Goal: Task Accomplishment & Management: Use online tool/utility

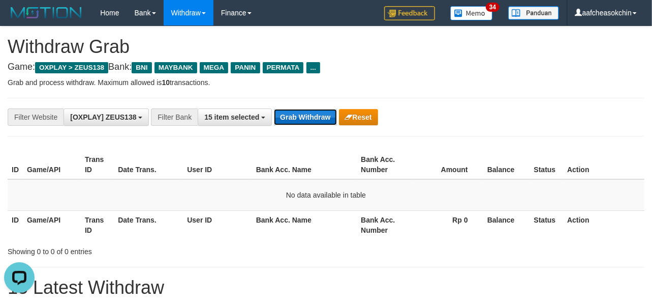
click at [324, 114] on button "Grab Withdraw" at bounding box center [305, 117] width 63 height 16
drag, startPoint x: 324, startPoint y: 112, endPoint x: 382, endPoint y: 120, distance: 58.0
click at [324, 114] on button "Grab Withdraw" at bounding box center [305, 117] width 63 height 16
click at [303, 121] on button "Grab Withdraw" at bounding box center [305, 117] width 63 height 16
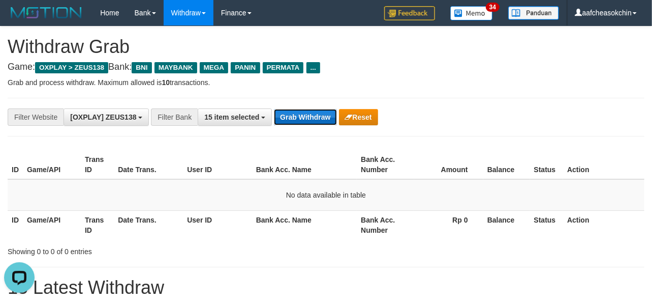
click at [303, 121] on button "Grab Withdraw" at bounding box center [305, 117] width 63 height 16
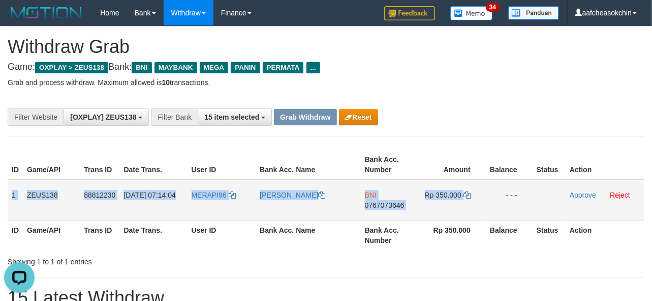
drag, startPoint x: 8, startPoint y: 187, endPoint x: 482, endPoint y: 201, distance: 473.6
click at [482, 201] on tr "1 ZEUS138 88812230 30/09/2025 07:14:04 MERAPI96 MUHAMMAD ZAINUDIN BNI 076707364…" at bounding box center [326, 200] width 637 height 42
copy tr "1 ZEUS138 88812230 30/09/2025 07:14:04 MERAPI96 MUHAMMAD ZAINUDIN BNI 076707364…"
click at [384, 209] on td "BNI 0767073646" at bounding box center [390, 200] width 58 height 42
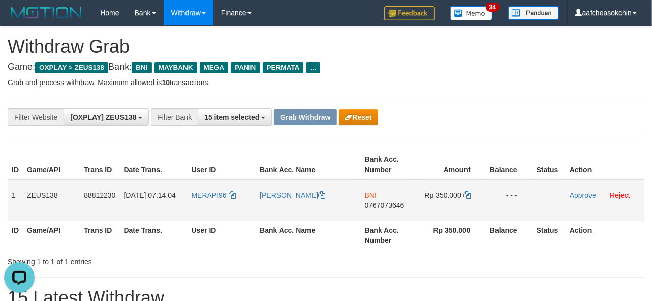
click at [393, 202] on span "0767073646" at bounding box center [385, 205] width 40 height 8
click at [460, 200] on td "Rp 350.000" at bounding box center [453, 200] width 68 height 42
click at [451, 195] on span "Rp 350.000" at bounding box center [443, 195] width 37 height 8
copy td "350.000"
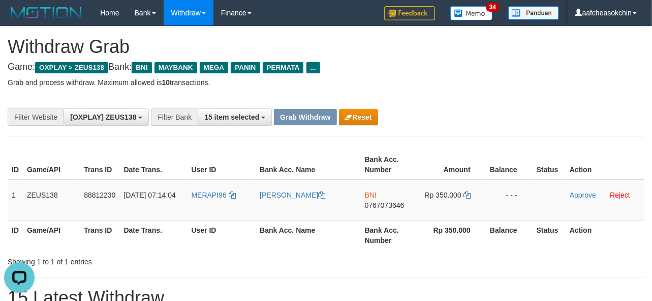
click at [453, 244] on th "Rp 350.000" at bounding box center [453, 234] width 68 height 29
click at [576, 196] on link "Approve" at bounding box center [583, 195] width 26 height 8
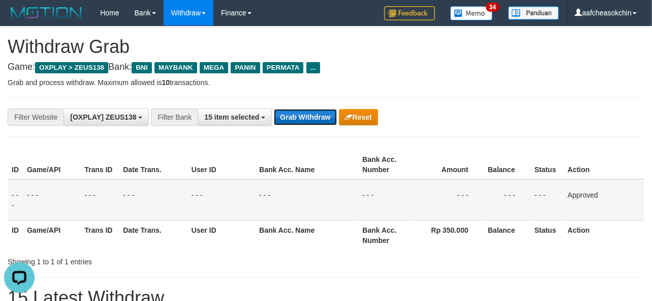
click at [302, 114] on button "Grab Withdraw" at bounding box center [305, 117] width 63 height 16
click at [302, 115] on button "Grab Withdraw" at bounding box center [305, 117] width 63 height 16
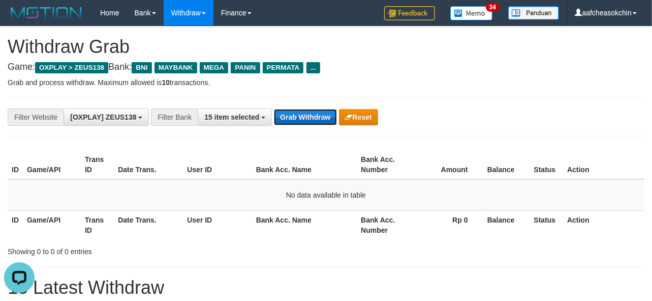
click at [314, 120] on button "Grab Withdraw" at bounding box center [305, 117] width 63 height 16
click at [313, 128] on div "**********" at bounding box center [326, 117] width 637 height 39
click at [309, 118] on button "Grab Withdraw" at bounding box center [305, 117] width 63 height 16
click at [293, 114] on button "Grab Withdraw" at bounding box center [305, 117] width 63 height 16
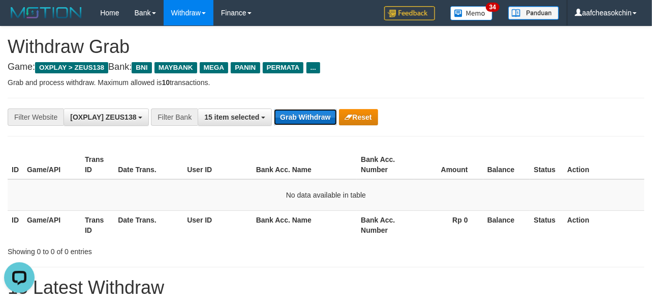
click at [293, 114] on button "Grab Withdraw" at bounding box center [305, 117] width 63 height 16
click at [306, 124] on button "Grab Withdraw" at bounding box center [305, 117] width 63 height 16
click at [287, 135] on div "**********" at bounding box center [326, 117] width 637 height 39
click at [288, 121] on button "Grab Withdraw" at bounding box center [305, 117] width 63 height 16
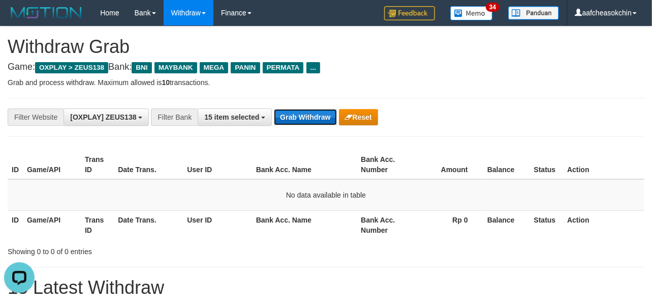
click at [288, 121] on button "Grab Withdraw" at bounding box center [305, 117] width 63 height 16
click at [296, 115] on button "Grab Withdraw" at bounding box center [305, 117] width 63 height 16
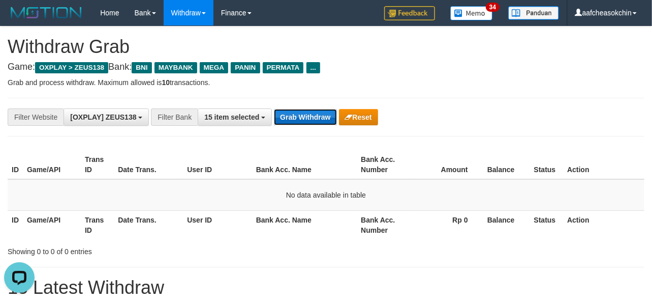
click at [296, 115] on button "Grab Withdraw" at bounding box center [305, 117] width 63 height 16
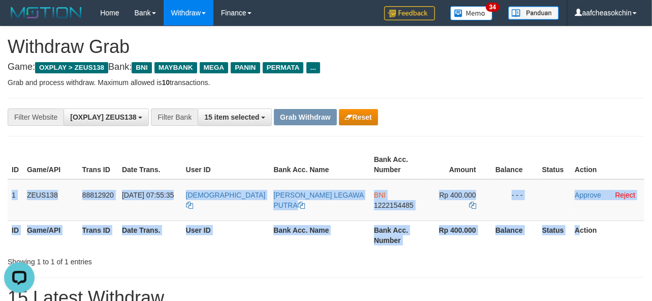
drag, startPoint x: 12, startPoint y: 190, endPoint x: 575, endPoint y: 220, distance: 563.2
click at [575, 220] on table "ID Game/API Trans ID Date Trans. User ID Bank Acc. Name Bank Acc. Number Amount…" at bounding box center [326, 199] width 637 height 99
copy table "1 ZEUS138 88812920 [DATE] 07:55:35 [PERSON_NAME] PUTRA BNI 1222154485 Rp 400.00…"
click at [319, 246] on th "Bank Acc. Name" at bounding box center [320, 234] width 101 height 29
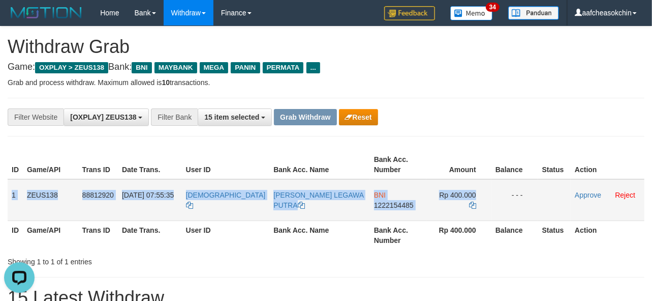
drag, startPoint x: 9, startPoint y: 194, endPoint x: 485, endPoint y: 189, distance: 476.0
click at [485, 189] on tr "1 ZEUS138 88812920 [DATE] 07:55:35 AHMADINDAH [PERSON_NAME] PUTRA BNI 122215448…" at bounding box center [326, 200] width 637 height 42
copy tr "1 ZEUS138 88812920 [DATE] 07:55:35 [PERSON_NAME] PUTRA BNI 1222154485 Rp 400.000"
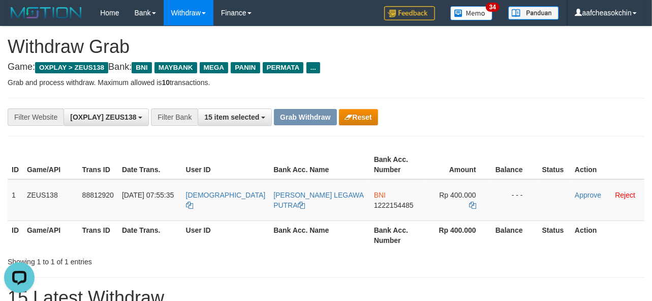
drag, startPoint x: 349, startPoint y: 286, endPoint x: 345, endPoint y: 234, distance: 51.6
click at [374, 205] on span "1222154485" at bounding box center [394, 205] width 40 height 8
click at [449, 191] on span "Rp 400.000" at bounding box center [457, 195] width 37 height 8
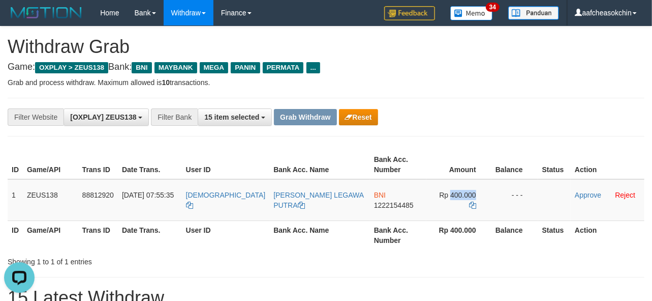
copy td "400.000"
drag, startPoint x: 504, startPoint y: 255, endPoint x: 509, endPoint y: 253, distance: 5.3
click at [504, 255] on div "Showing 1 to 1 of 1 entries" at bounding box center [326, 259] width 652 height 14
drag, startPoint x: 578, startPoint y: 194, endPoint x: 566, endPoint y: 196, distance: 12.3
click at [578, 194] on link "Approve" at bounding box center [588, 195] width 26 height 8
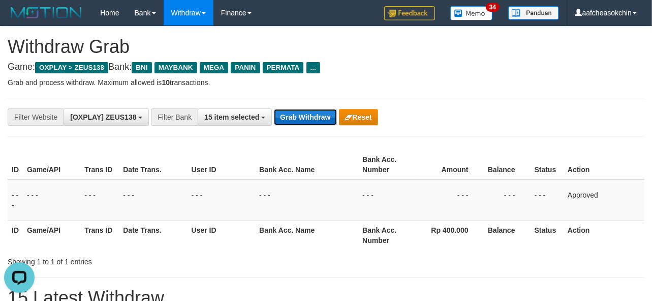
click at [302, 115] on button "Grab Withdraw" at bounding box center [305, 117] width 63 height 16
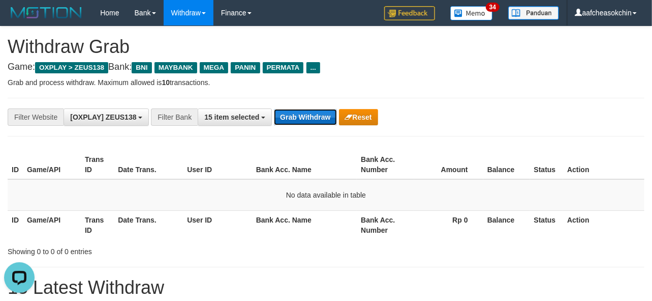
click at [302, 115] on button "Grab Withdraw" at bounding box center [305, 117] width 63 height 16
click at [295, 122] on button "Grab Withdraw" at bounding box center [305, 117] width 63 height 16
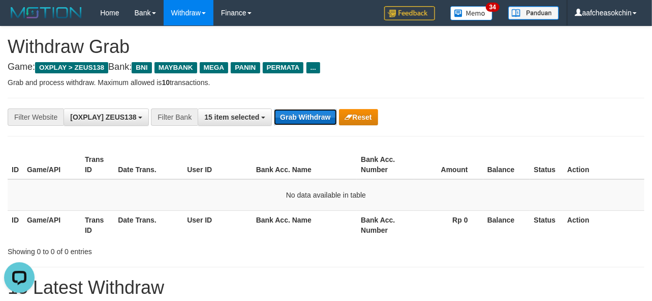
click at [291, 114] on button "Grab Withdraw" at bounding box center [305, 117] width 63 height 16
click at [308, 112] on button "Grab Withdraw" at bounding box center [305, 117] width 63 height 16
click at [308, 114] on button "Grab Withdraw" at bounding box center [305, 117] width 63 height 16
click at [309, 122] on button "Grab Withdraw" at bounding box center [305, 117] width 63 height 16
click at [301, 114] on button "Grab Withdraw" at bounding box center [305, 117] width 63 height 16
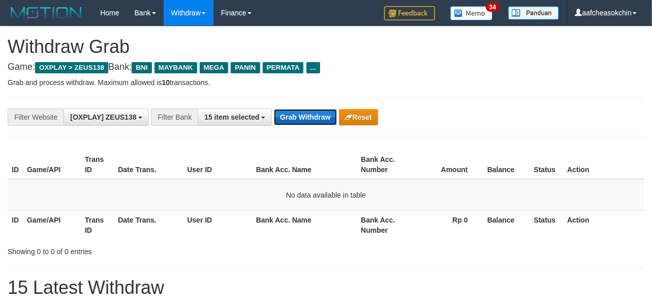
click at [291, 116] on button "Grab Withdraw" at bounding box center [305, 117] width 63 height 16
click at [319, 122] on button "Grab Withdraw" at bounding box center [305, 117] width 63 height 16
click at [302, 117] on button "Grab Withdraw" at bounding box center [305, 117] width 63 height 16
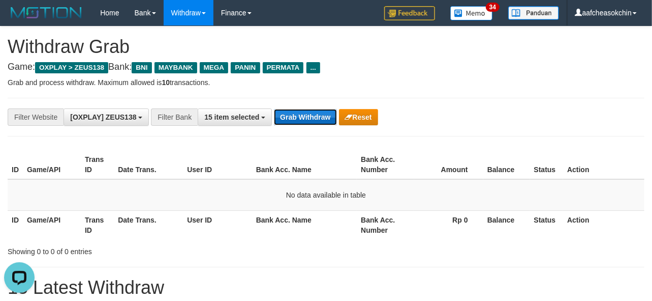
click at [302, 117] on button "Grab Withdraw" at bounding box center [305, 117] width 63 height 16
click at [307, 113] on button "Grab Withdraw" at bounding box center [305, 117] width 63 height 16
click at [300, 131] on div "**********" at bounding box center [326, 117] width 637 height 39
click at [306, 110] on button "Grab Withdraw" at bounding box center [305, 117] width 63 height 16
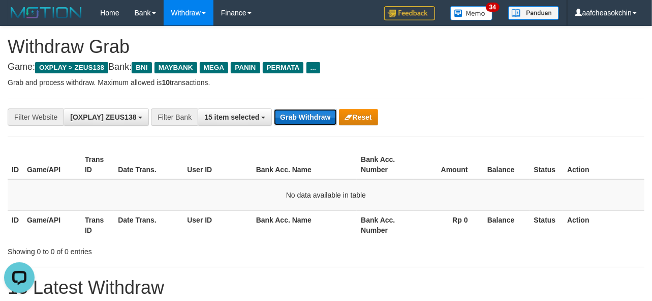
click at [306, 110] on button "Grab Withdraw" at bounding box center [305, 117] width 63 height 16
click at [297, 118] on button "Grab Withdraw" at bounding box center [305, 117] width 63 height 16
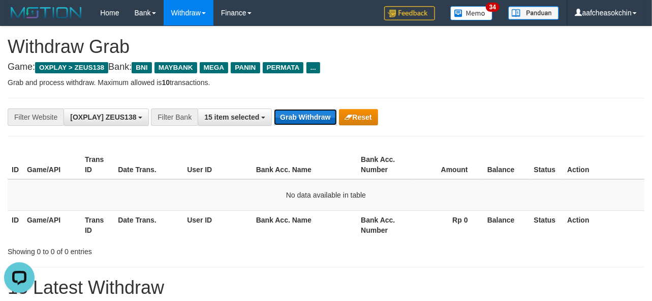
click at [297, 113] on button "Grab Withdraw" at bounding box center [305, 117] width 63 height 16
click at [296, 113] on button "Grab Withdraw" at bounding box center [305, 117] width 63 height 16
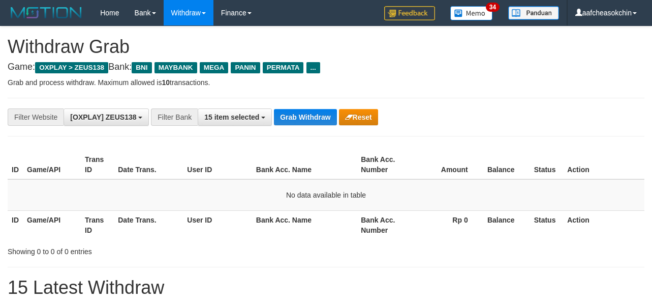
click at [297, 115] on button "Grab Withdraw" at bounding box center [305, 117] width 63 height 16
click at [299, 108] on div "**********" at bounding box center [272, 116] width 544 height 17
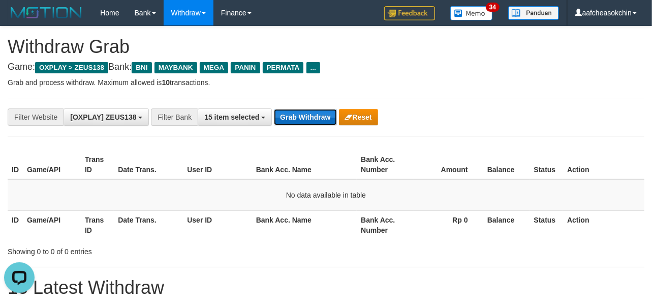
click at [295, 115] on button "Grab Withdraw" at bounding box center [305, 117] width 63 height 16
click at [293, 118] on button "Grab Withdraw" at bounding box center [305, 117] width 63 height 16
click at [290, 127] on div "**********" at bounding box center [326, 117] width 637 height 39
click at [287, 109] on button "Grab Withdraw" at bounding box center [305, 117] width 63 height 16
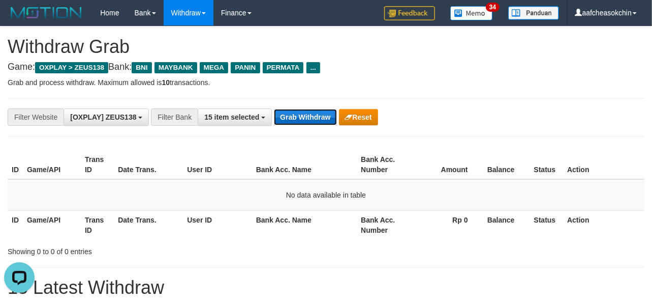
click at [287, 109] on button "Grab Withdraw" at bounding box center [305, 117] width 63 height 16
click at [277, 120] on button "Grab Withdraw" at bounding box center [305, 117] width 63 height 16
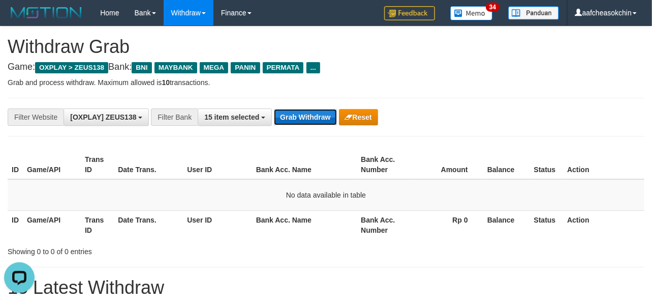
click at [277, 120] on button "Grab Withdraw" at bounding box center [305, 117] width 63 height 16
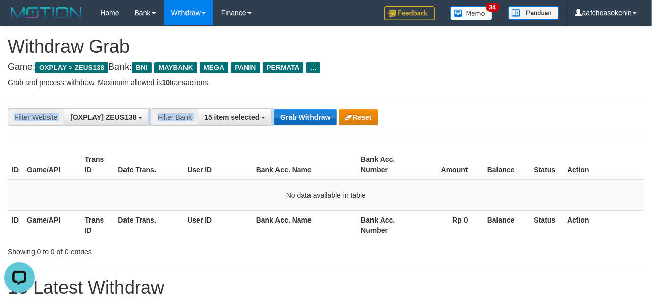
drag, startPoint x: 279, startPoint y: 107, endPoint x: 279, endPoint y: 114, distance: 6.6
click at [279, 114] on div "**********" at bounding box center [326, 117] width 637 height 39
click at [278, 109] on button "Grab Withdraw" at bounding box center [305, 117] width 63 height 16
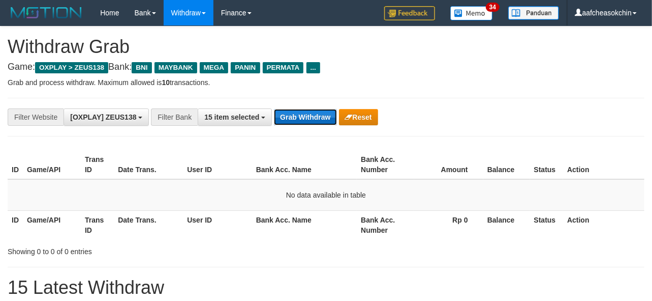
click at [308, 123] on button "Grab Withdraw" at bounding box center [305, 117] width 63 height 16
click at [307, 123] on button "Grab Withdraw" at bounding box center [305, 117] width 63 height 16
click at [309, 121] on button "Grab Withdraw" at bounding box center [305, 117] width 63 height 16
click at [308, 121] on button "Grab Withdraw" at bounding box center [305, 117] width 63 height 16
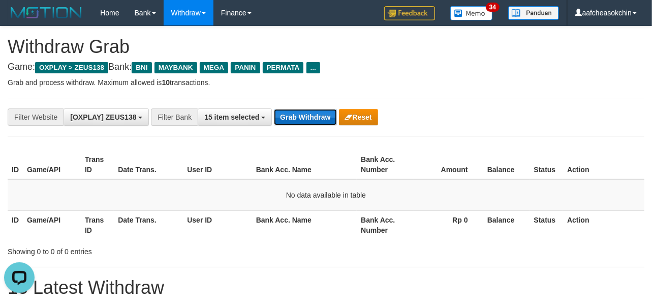
click at [307, 122] on button "Grab Withdraw" at bounding box center [305, 117] width 63 height 16
click at [307, 123] on button "Grab Withdraw" at bounding box center [305, 117] width 63 height 16
click at [293, 121] on button "Grab Withdraw" at bounding box center [305, 117] width 63 height 16
click at [291, 116] on button "Grab Withdraw" at bounding box center [305, 117] width 63 height 16
click at [291, 117] on button "Grab Withdraw" at bounding box center [305, 117] width 63 height 16
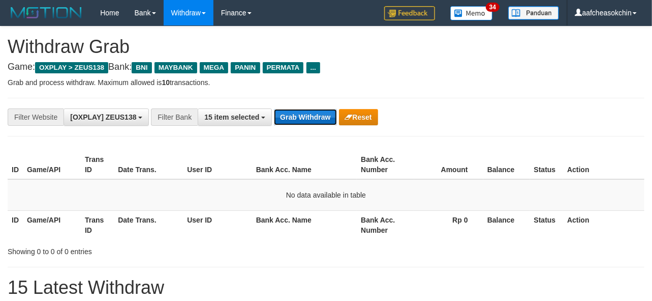
click at [291, 119] on button "Grab Withdraw" at bounding box center [305, 117] width 63 height 16
click at [316, 121] on button "Grab Withdraw" at bounding box center [305, 117] width 63 height 16
drag, startPoint x: 316, startPoint y: 121, endPoint x: 313, endPoint y: 128, distance: 7.7
click at [314, 128] on div "**********" at bounding box center [326, 117] width 637 height 39
click at [302, 112] on button "Grab Withdraw" at bounding box center [305, 117] width 63 height 16
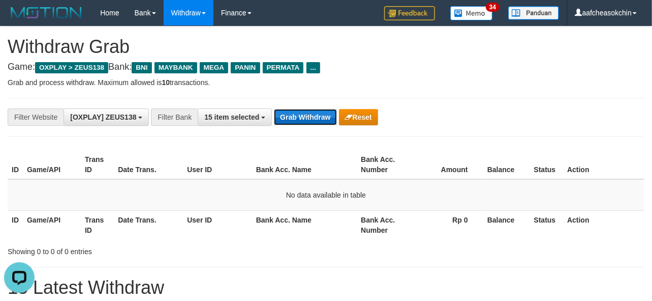
drag, startPoint x: 302, startPoint y: 112, endPoint x: 332, endPoint y: 122, distance: 31.0
click at [302, 113] on button "Grab Withdraw" at bounding box center [305, 117] width 63 height 16
drag, startPoint x: 292, startPoint y: 106, endPoint x: 293, endPoint y: 114, distance: 8.7
click at [292, 106] on div "**********" at bounding box center [326, 117] width 637 height 39
click at [293, 114] on button "Grab Withdraw" at bounding box center [305, 117] width 63 height 16
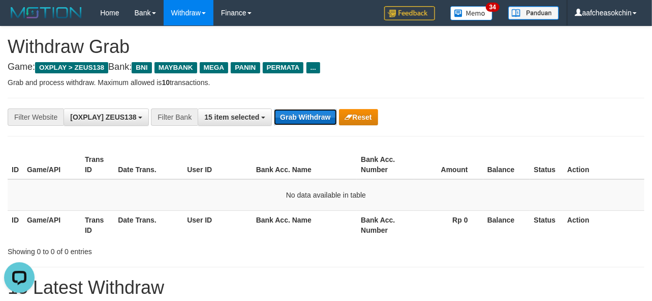
click at [293, 114] on button "Grab Withdraw" at bounding box center [305, 117] width 63 height 16
click at [306, 118] on button "Grab Withdraw" at bounding box center [305, 117] width 63 height 16
click at [306, 119] on button "Grab Withdraw" at bounding box center [305, 117] width 63 height 16
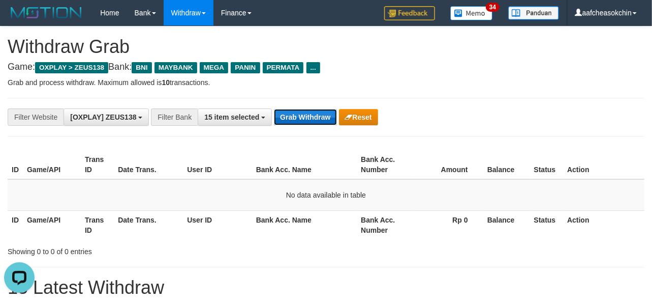
click at [306, 120] on button "Grab Withdraw" at bounding box center [305, 117] width 63 height 16
click at [282, 113] on button "Grab Withdraw" at bounding box center [305, 117] width 63 height 16
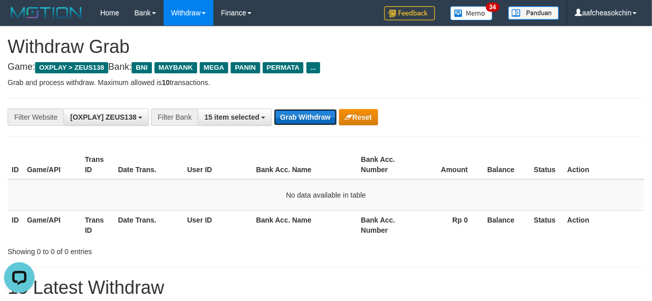
click at [321, 118] on button "Grab Withdraw" at bounding box center [305, 117] width 63 height 16
click at [321, 110] on button "Grab Withdraw" at bounding box center [305, 117] width 63 height 16
click at [315, 120] on button "Grab Withdraw" at bounding box center [305, 117] width 63 height 16
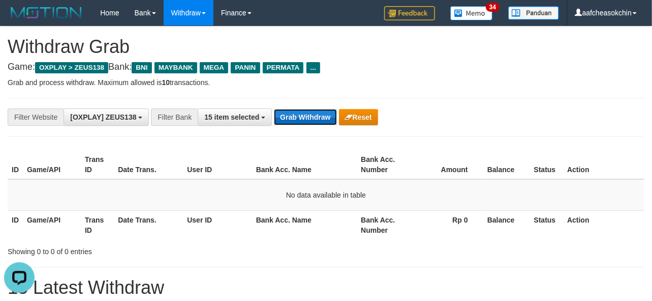
click at [302, 124] on button "Grab Withdraw" at bounding box center [305, 117] width 63 height 16
click at [300, 121] on button "Grab Withdraw" at bounding box center [305, 117] width 63 height 16
click at [301, 119] on button "Grab Withdraw" at bounding box center [305, 117] width 63 height 16
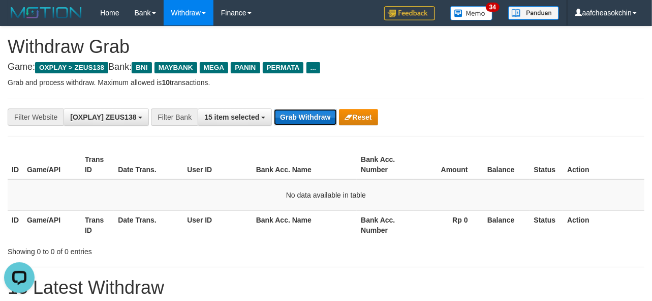
click at [296, 121] on button "Grab Withdraw" at bounding box center [305, 117] width 63 height 16
click at [296, 124] on button "Grab Withdraw" at bounding box center [305, 117] width 63 height 16
click at [316, 124] on button "Grab Withdraw" at bounding box center [305, 117] width 63 height 16
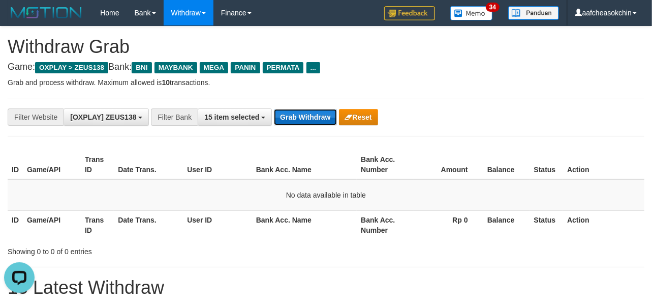
click at [315, 124] on button "Grab Withdraw" at bounding box center [305, 117] width 63 height 16
click at [311, 121] on button "Grab Withdraw" at bounding box center [305, 117] width 63 height 16
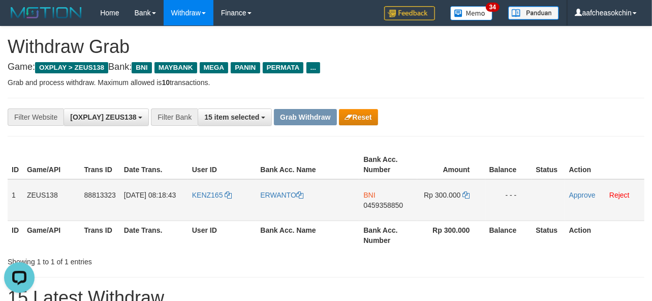
drag, startPoint x: 10, startPoint y: 194, endPoint x: 524, endPoint y: 190, distance: 514.2
click at [524, 190] on tr "1 ZEUS138 88813323 [DATE] 08:18:43 KENZ165 ERWANTO BNI 0459358850 Rp 300.000 - …" at bounding box center [326, 200] width 637 height 42
copy tr "1 ZEUS138 88813323 [DATE] 08:18:43 KENZ165 ERWANTO BNI 0459358850 Rp 300.000 - …"
drag, startPoint x: 515, startPoint y: 267, endPoint x: 380, endPoint y: 203, distance: 149.0
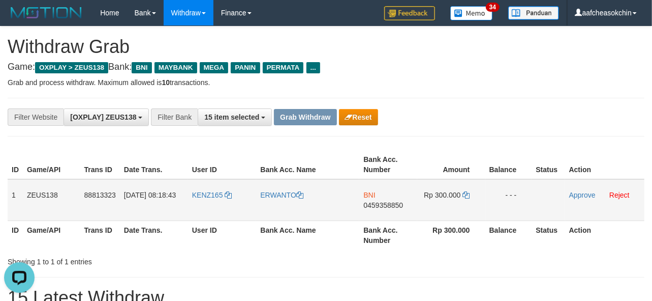
click at [368, 203] on span "0459358850" at bounding box center [384, 205] width 40 height 8
click at [445, 188] on td "Rp 300.000" at bounding box center [452, 200] width 68 height 42
copy td "300.000"
click at [584, 193] on link "Approve" at bounding box center [583, 195] width 26 height 8
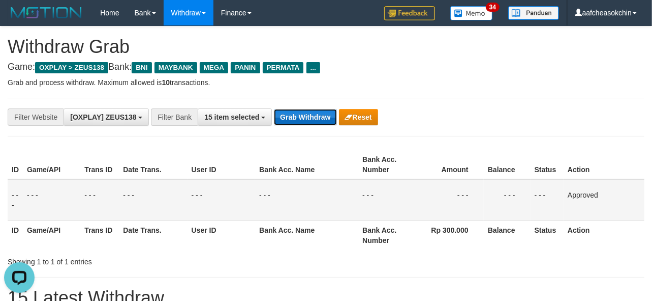
click at [299, 109] on button "Grab Withdraw" at bounding box center [305, 117] width 63 height 16
click at [302, 117] on button "Grab Withdraw" at bounding box center [305, 117] width 63 height 16
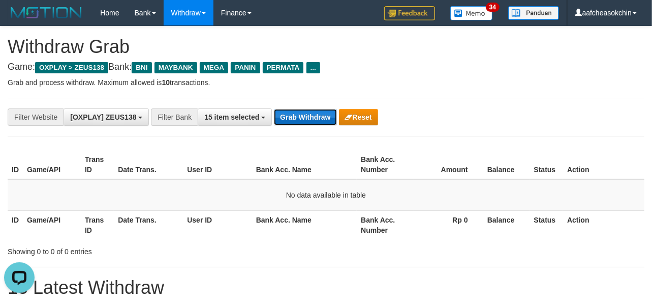
click at [316, 114] on button "Grab Withdraw" at bounding box center [305, 117] width 63 height 16
click at [312, 113] on button "Grab Withdraw" at bounding box center [305, 117] width 63 height 16
click at [314, 117] on button "Grab Withdraw" at bounding box center [305, 117] width 63 height 16
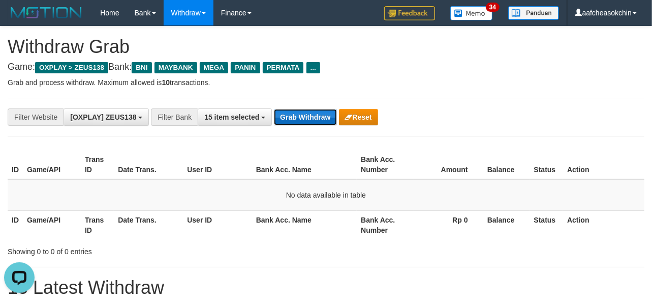
click at [314, 117] on button "Grab Withdraw" at bounding box center [305, 117] width 63 height 16
click at [314, 118] on button "Grab Withdraw" at bounding box center [305, 117] width 63 height 16
click at [465, 136] on hr at bounding box center [326, 136] width 637 height 1
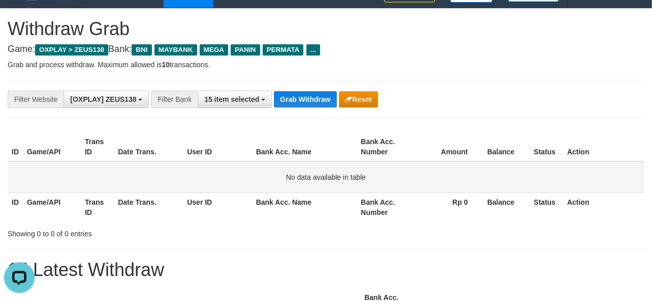
click at [583, 169] on td "No data available in table" at bounding box center [326, 177] width 637 height 32
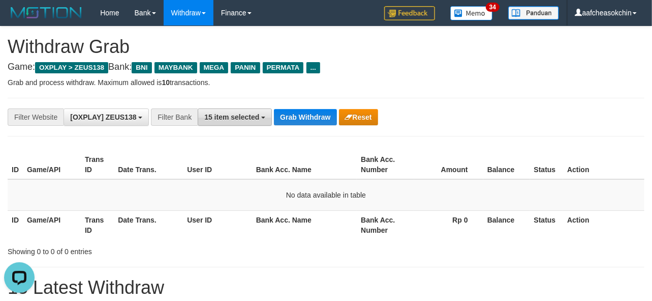
click at [254, 126] on div "**********" at bounding box center [326, 117] width 637 height 39
click at [243, 113] on span "15 item selected" at bounding box center [231, 117] width 55 height 8
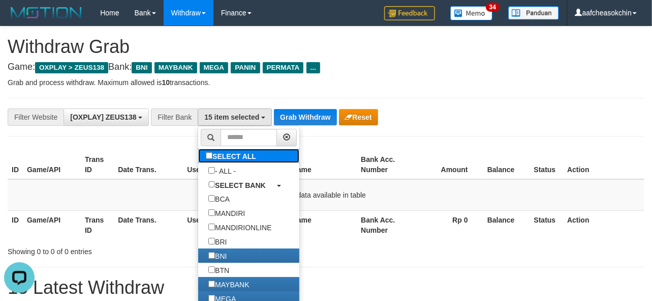
click at [240, 162] on label "SELECT ALL" at bounding box center [232, 155] width 68 height 14
select select "***"
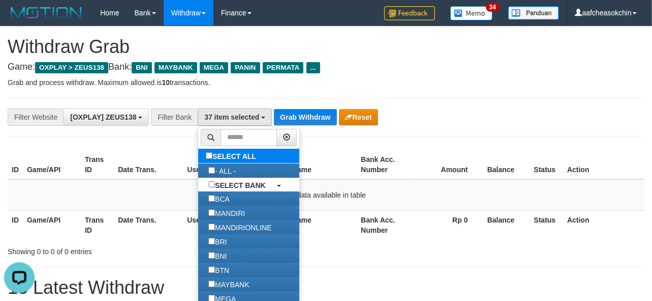
scroll to position [52, 0]
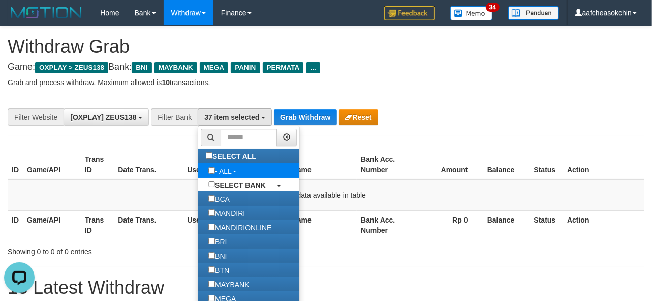
click at [238, 169] on label "- ALL -" at bounding box center [222, 170] width 48 height 14
select select "***"
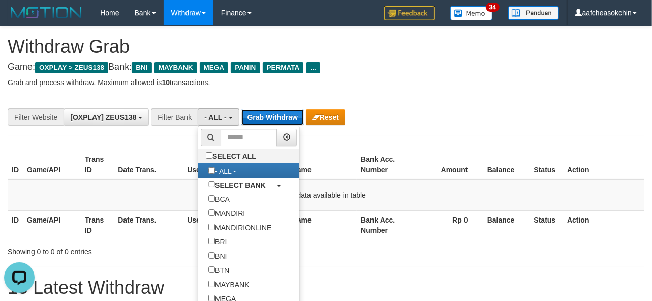
click at [269, 113] on button "Grab Withdraw" at bounding box center [273, 117] width 63 height 16
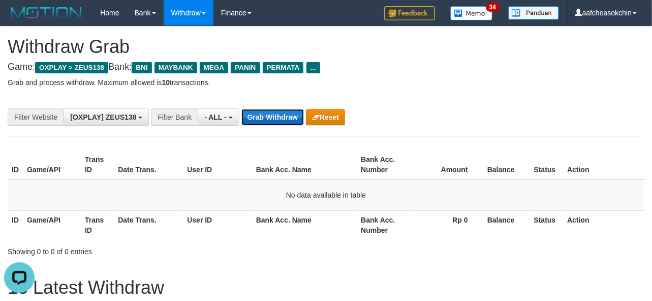
click at [267, 116] on button "Grab Withdraw" at bounding box center [273, 117] width 63 height 16
drag, startPoint x: 267, startPoint y: 116, endPoint x: 658, endPoint y: 194, distance: 398.8
click at [269, 126] on div "**********" at bounding box center [326, 117] width 637 height 39
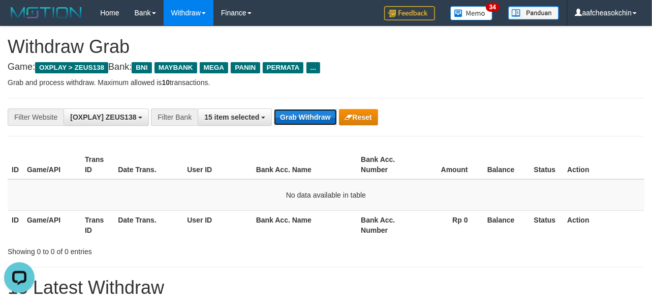
click at [290, 112] on button "Grab Withdraw" at bounding box center [305, 117] width 63 height 16
click at [289, 112] on button "Grab Withdraw" at bounding box center [305, 117] width 63 height 16
click at [286, 115] on button "Grab Withdraw" at bounding box center [305, 117] width 63 height 16
click at [285, 117] on button "Grab Withdraw" at bounding box center [305, 117] width 63 height 16
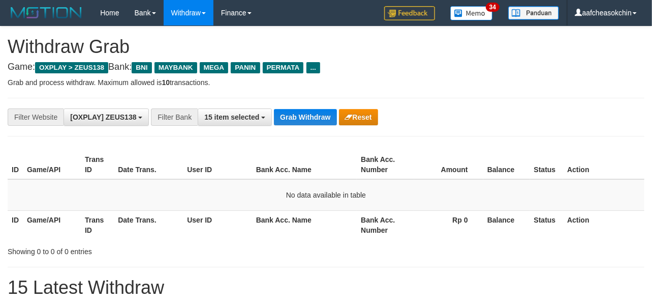
click at [287, 115] on button "Grab Withdraw" at bounding box center [305, 117] width 63 height 16
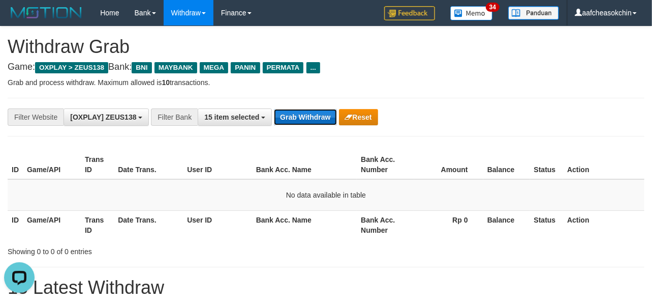
click at [306, 110] on button "Grab Withdraw" at bounding box center [305, 117] width 63 height 16
drag, startPoint x: 306, startPoint y: 110, endPoint x: 307, endPoint y: 116, distance: 5.8
click at [307, 115] on button "Grab Withdraw" at bounding box center [305, 117] width 63 height 16
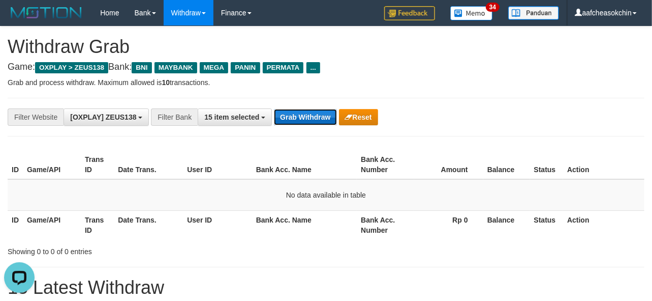
click at [306, 109] on button "Grab Withdraw" at bounding box center [305, 117] width 63 height 16
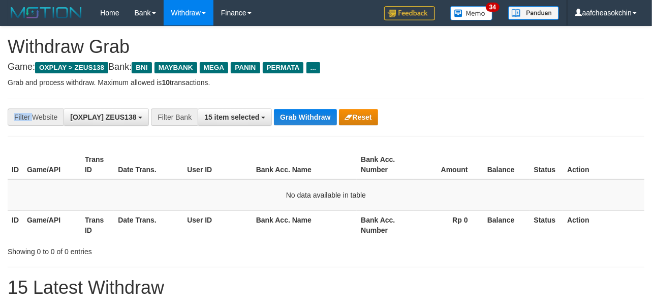
click at [306, 107] on div "**********" at bounding box center [326, 117] width 637 height 39
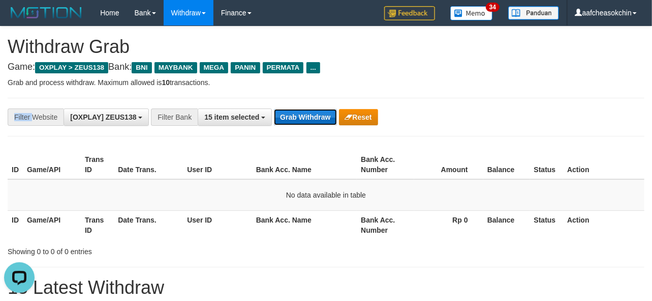
click at [306, 109] on button "Grab Withdraw" at bounding box center [305, 117] width 63 height 16
click at [302, 112] on button "Grab Withdraw" at bounding box center [305, 117] width 63 height 16
click at [302, 113] on button "Grab Withdraw" at bounding box center [305, 117] width 63 height 16
